Goal: Navigation & Orientation: Find specific page/section

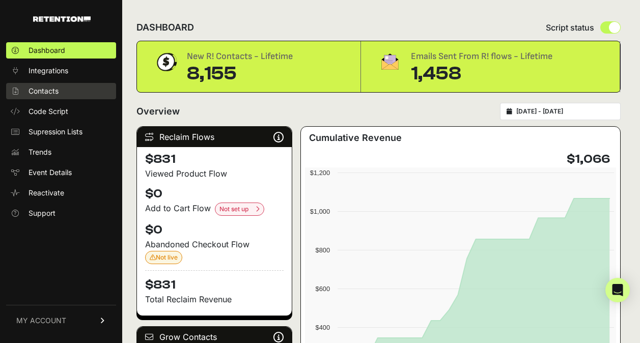
click at [53, 91] on span "Contacts" at bounding box center [44, 91] width 30 height 10
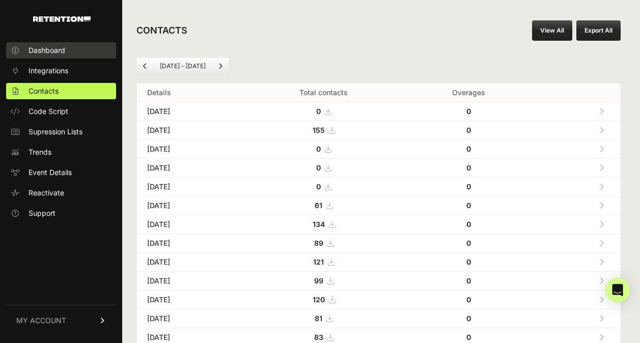
click at [65, 50] on span "Dashboard" at bounding box center [47, 50] width 37 height 10
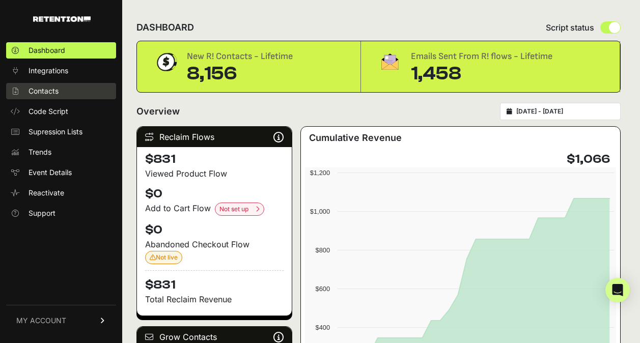
click at [52, 94] on span "Contacts" at bounding box center [44, 91] width 30 height 10
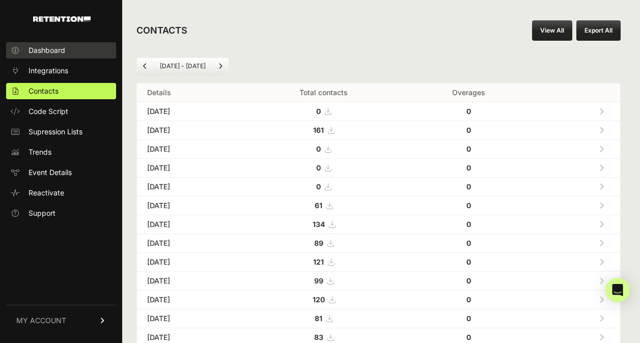
click at [54, 50] on span "Dashboard" at bounding box center [47, 50] width 37 height 10
